Goal: Task Accomplishment & Management: Complete application form

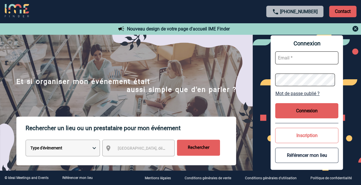
click at [296, 58] on input "text" at bounding box center [306, 57] width 63 height 13
type input "[PERSON_NAME][EMAIL_ADDRESS][DOMAIN_NAME]"
click at [305, 110] on button "Connexion" at bounding box center [306, 110] width 63 height 15
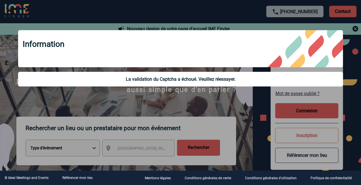
click at [297, 113] on div at bounding box center [180, 92] width 361 height 185
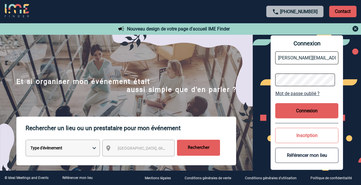
click at [300, 110] on button "Connexion" at bounding box center [306, 110] width 63 height 15
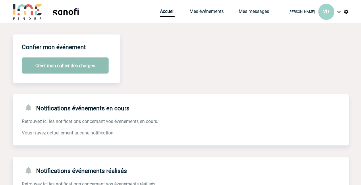
click at [82, 68] on button "Créer mon cahier des charges" at bounding box center [65, 65] width 87 height 16
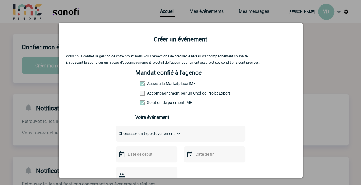
click at [140, 95] on span at bounding box center [142, 93] width 5 height 5
click at [0, 0] on input "Accompagnement par un Chef de Projet Expert" at bounding box center [0, 0] width 0 height 0
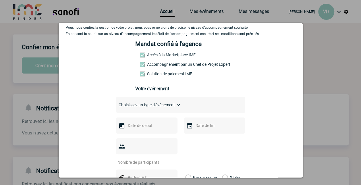
scroll to position [57, 0]
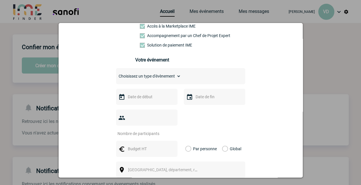
click at [176, 79] on select "Choisissez un type d'évènement Séminaire avec nuitée Séminaire sans nuitée Repa…" at bounding box center [148, 76] width 65 height 8
select select "3"
click at [116, 74] on select "Choisissez un type d'évènement Séminaire avec nuitée Séminaire sans nuitée Repa…" at bounding box center [148, 76] width 65 height 8
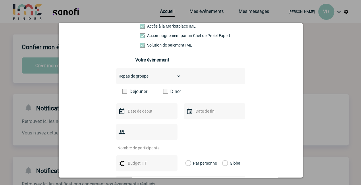
click at [164, 92] on span at bounding box center [165, 91] width 5 height 5
click at [0, 0] on input "Diner" at bounding box center [0, 0] width 0 height 0
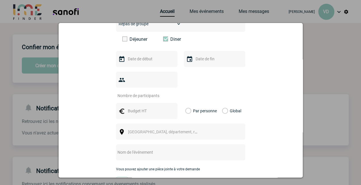
scroll to position [115, 0]
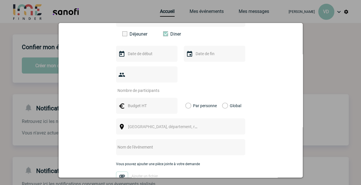
click at [137, 51] on div at bounding box center [146, 54] width 61 height 16
click at [133, 57] on input "text" at bounding box center [146, 53] width 40 height 7
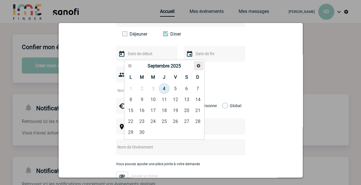
click at [197, 66] on span "Suivant" at bounding box center [198, 65] width 5 height 5
click at [198, 66] on span "Suivant" at bounding box center [198, 65] width 5 height 5
click at [142, 122] on link "18" at bounding box center [142, 121] width 11 height 10
type input "18-11-2025"
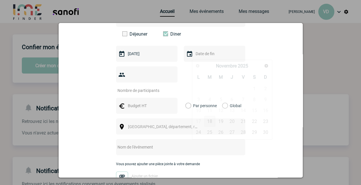
click at [194, 56] on input "text" at bounding box center [214, 53] width 40 height 7
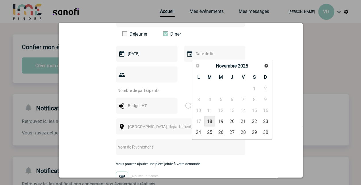
click at [210, 122] on link "18" at bounding box center [209, 121] width 11 height 10
type input "18-11-2025"
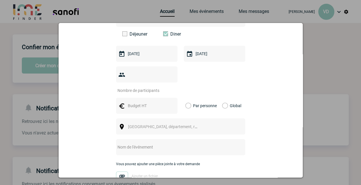
click at [135, 87] on input "number" at bounding box center [143, 90] width 54 height 7
click at [185, 77] on div at bounding box center [180, 79] width 129 height 27
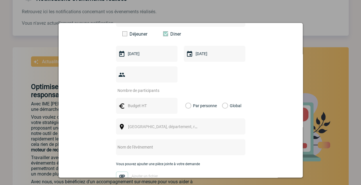
click at [328, 22] on div at bounding box center [180, 92] width 361 height 185
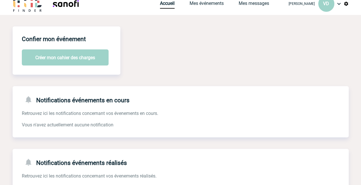
scroll to position [0, 0]
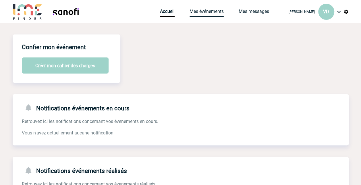
click at [197, 13] on link "Mes événements" at bounding box center [206, 13] width 34 height 8
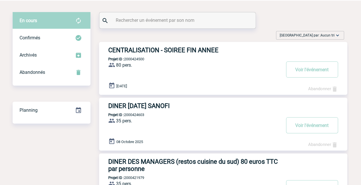
scroll to position [57, 0]
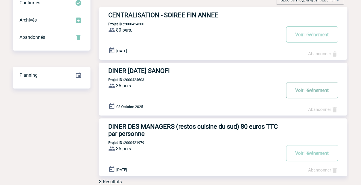
click at [311, 90] on button "Voir l'événement" at bounding box center [312, 90] width 52 height 16
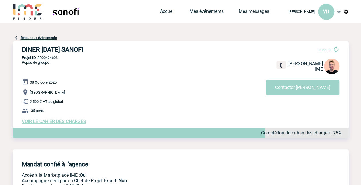
click at [129, 66] on div "DINER 8 OCTOBRE SANOFI En cours Stefan MILADINOVIC IME Contacter Stefan DINER 8…" at bounding box center [181, 84] width 336 height 87
click at [205, 7] on div "Accueil Mes événements Mes messages Projet, client Projet, client" at bounding box center [221, 11] width 123 height 23
click at [205, 13] on link "Mes événements" at bounding box center [206, 13] width 34 height 8
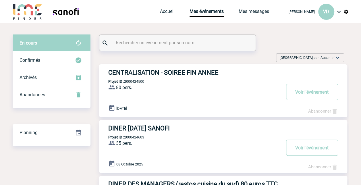
scroll to position [84, 0]
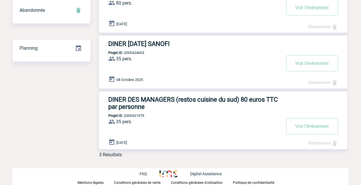
click at [148, 102] on h3 "DINER DES MANAGERS (restos cuisine du sud) 80 euros TTC par personne" at bounding box center [194, 103] width 172 height 14
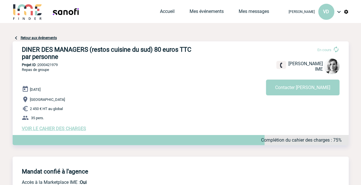
click at [66, 129] on span "VOIR LE CAHIER DES CHARGES" at bounding box center [54, 128] width 64 height 5
